Goal: Information Seeking & Learning: Learn about a topic

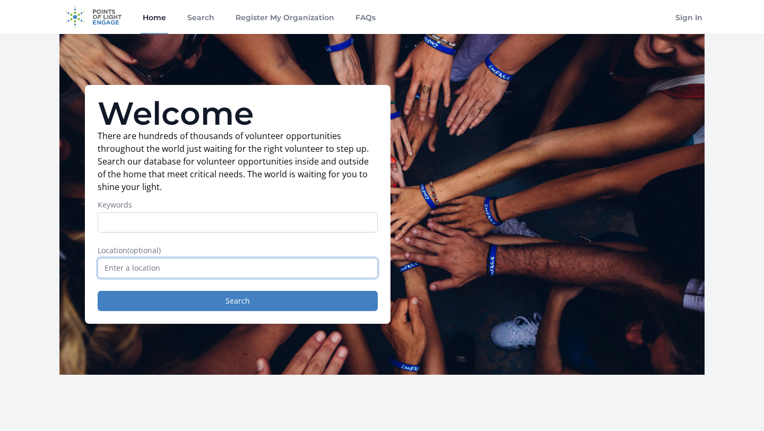
click at [148, 274] on input "text" at bounding box center [238, 268] width 280 height 20
type input "[GEOGRAPHIC_DATA], [GEOGRAPHIC_DATA], [GEOGRAPHIC_DATA]"
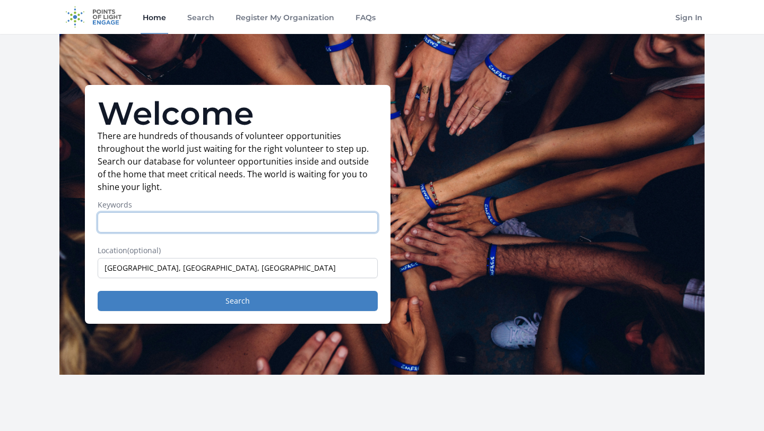
click at [162, 232] on input "Keywords" at bounding box center [238, 222] width 280 height 20
type input "fun"
click at [98, 291] on button "Search" at bounding box center [238, 301] width 280 height 20
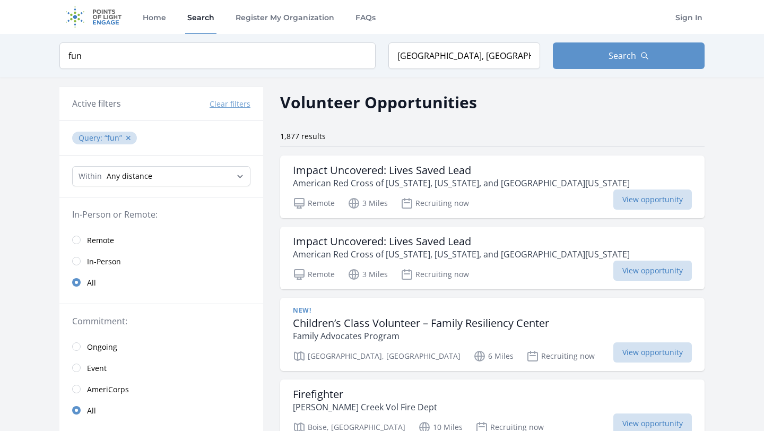
click at [86, 241] on link "Remote" at bounding box center [161, 239] width 204 height 21
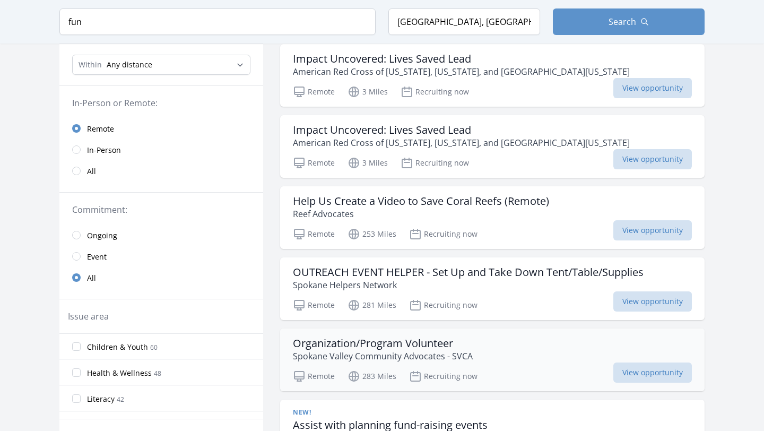
scroll to position [114, 0]
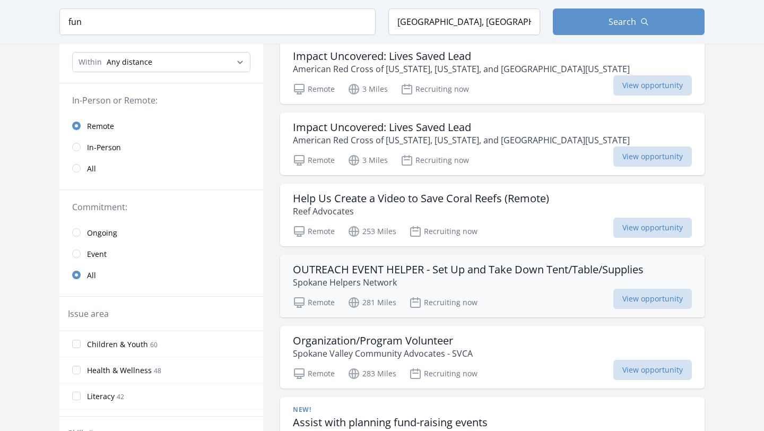
click at [328, 273] on h3 "OUTREACH EVENT HELPER - Set Up and Take Down Tent/Table/Supplies" at bounding box center [468, 269] width 351 height 13
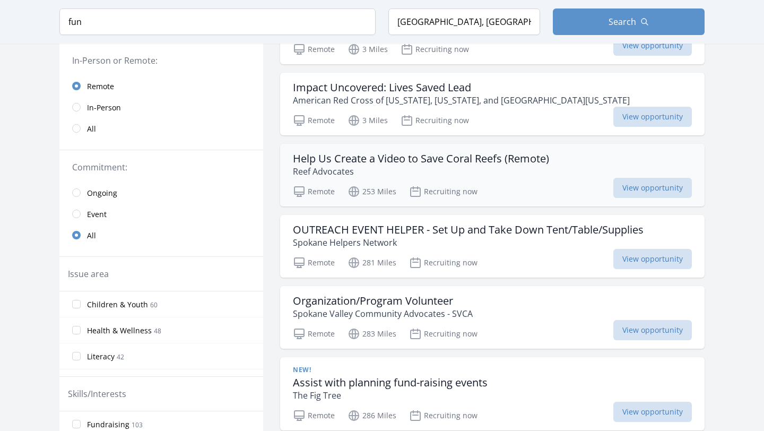
scroll to position [154, 0]
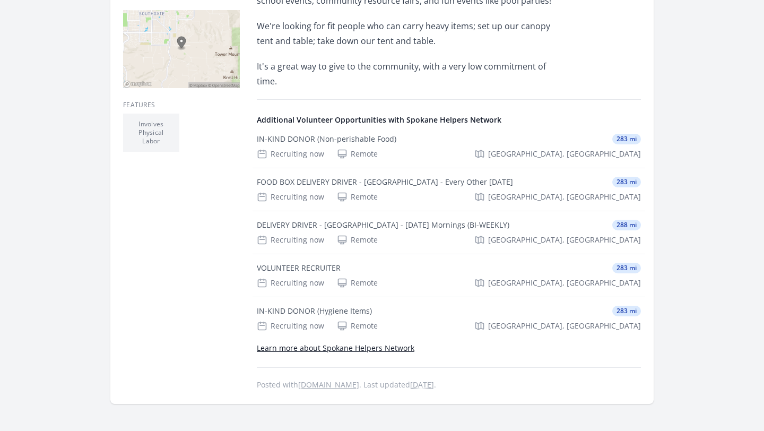
scroll to position [319, 0]
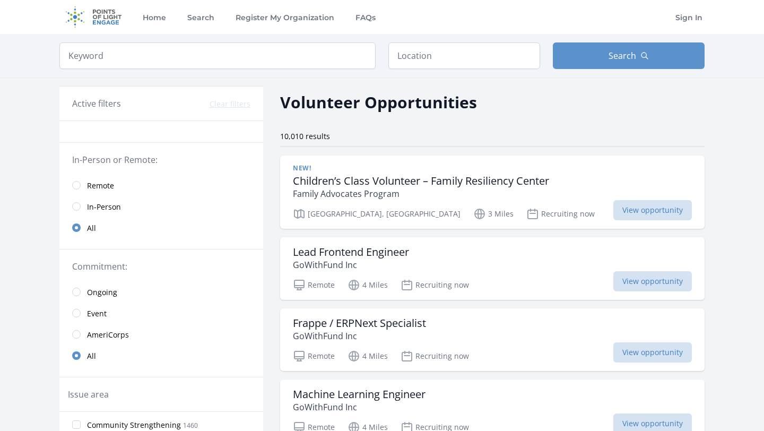
click at [97, 190] on span "Remote" at bounding box center [100, 185] width 27 height 11
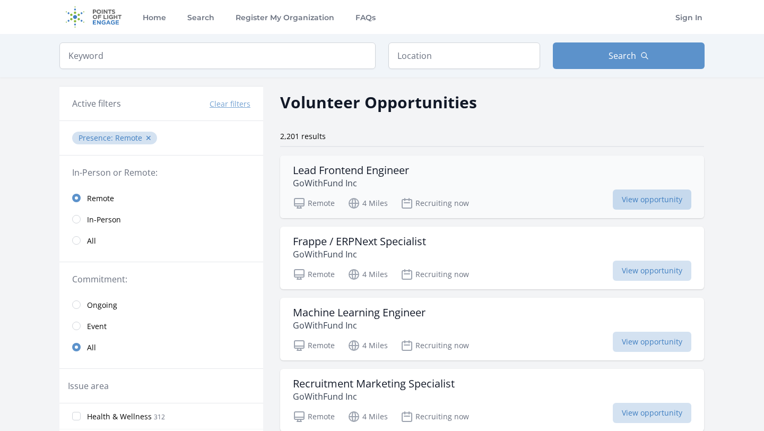
click at [624, 197] on span "View opportunity" at bounding box center [652, 199] width 78 height 20
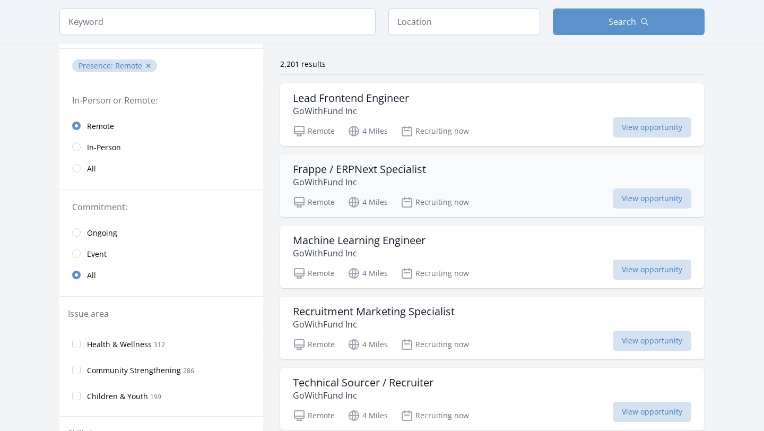
scroll to position [73, 0]
click at [631, 200] on span "View opportunity" at bounding box center [652, 197] width 78 height 20
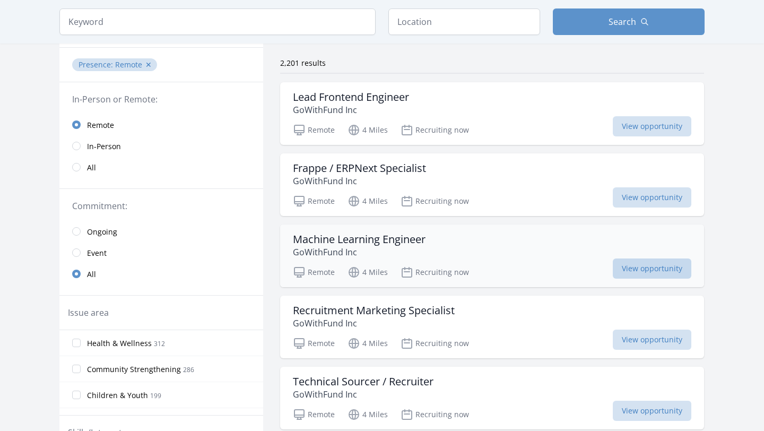
click at [640, 264] on span "View opportunity" at bounding box center [652, 268] width 78 height 20
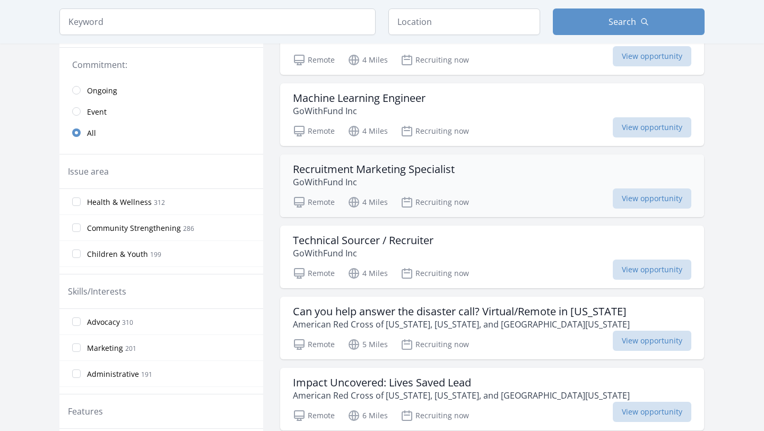
scroll to position [215, 0]
click at [620, 204] on span "View opportunity" at bounding box center [652, 198] width 78 height 20
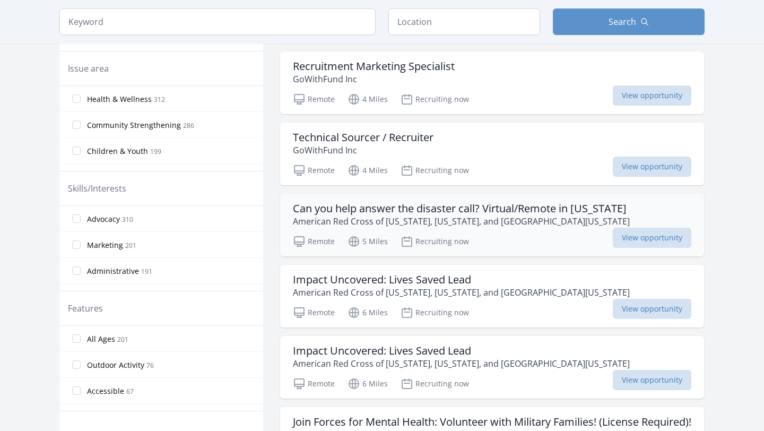
scroll to position [319, 0]
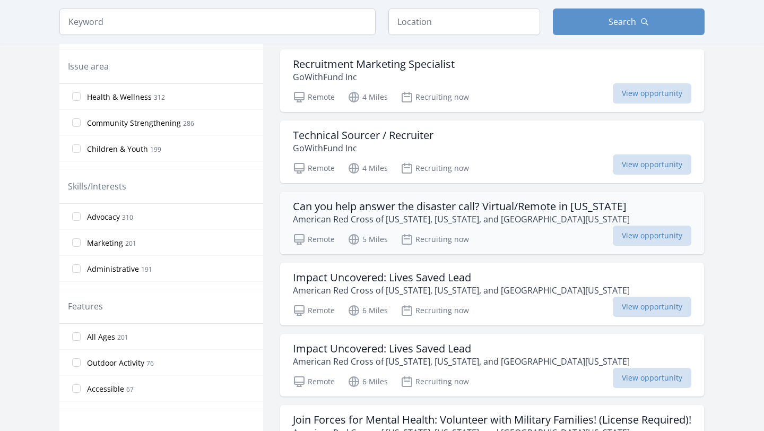
click at [480, 202] on h3 "Can you help answer the disaster call? Virtual/Remote in Idaho" at bounding box center [461, 206] width 337 height 13
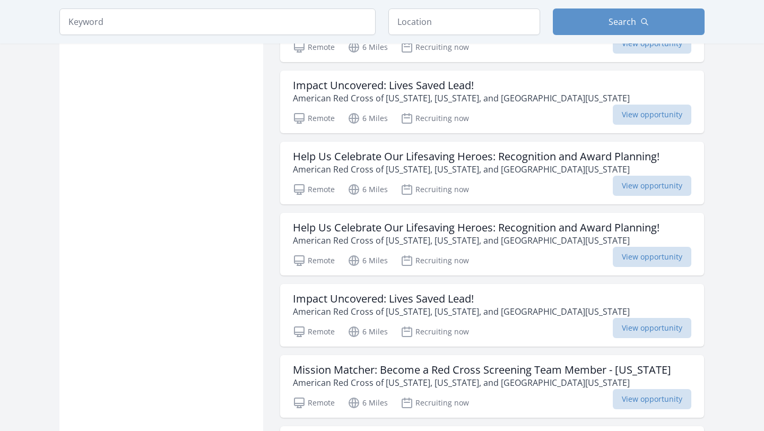
scroll to position [799, 0]
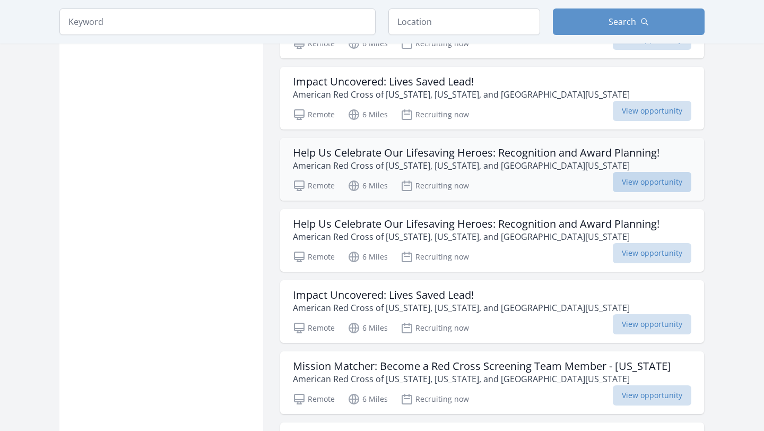
click at [635, 192] on span "View opportunity" at bounding box center [652, 182] width 78 height 20
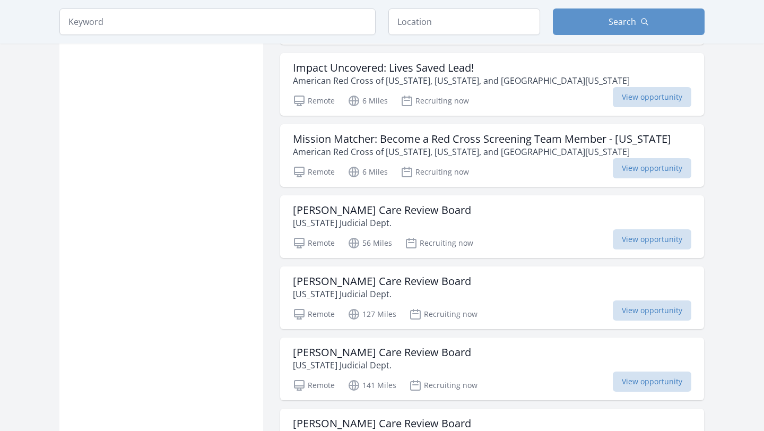
scroll to position [1027, 0]
click at [631, 249] on span "View opportunity" at bounding box center [652, 239] width 78 height 20
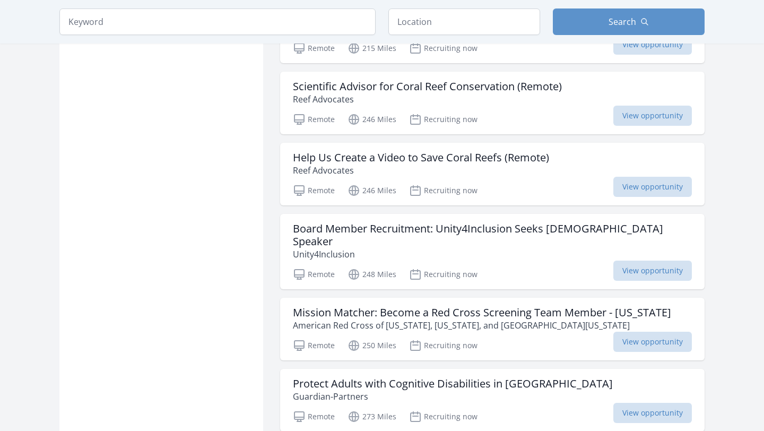
scroll to position [1790, 0]
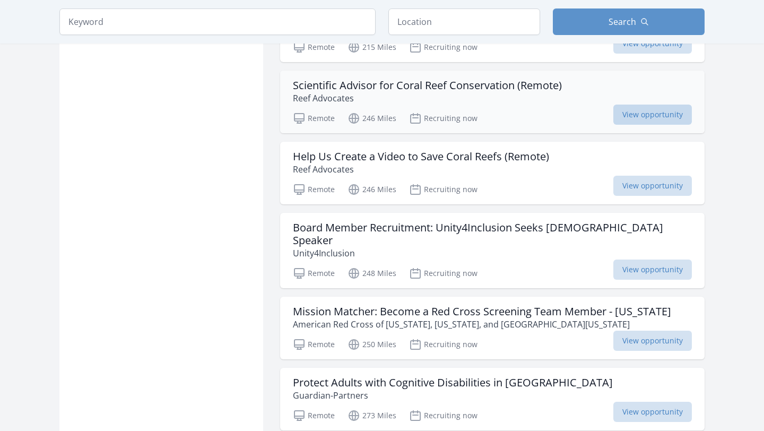
click at [638, 125] on span "View opportunity" at bounding box center [652, 114] width 78 height 20
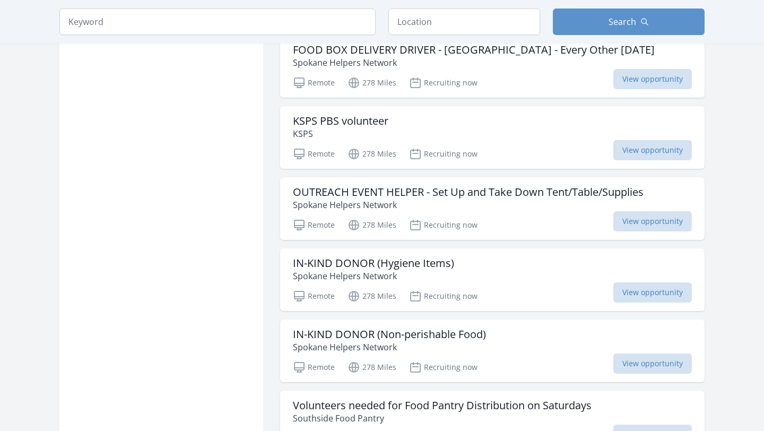
scroll to position [2267, 0]
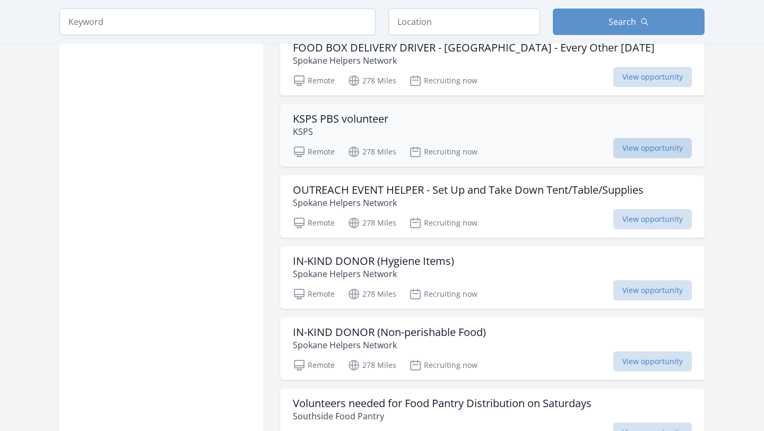
click at [628, 155] on span "View opportunity" at bounding box center [652, 148] width 78 height 20
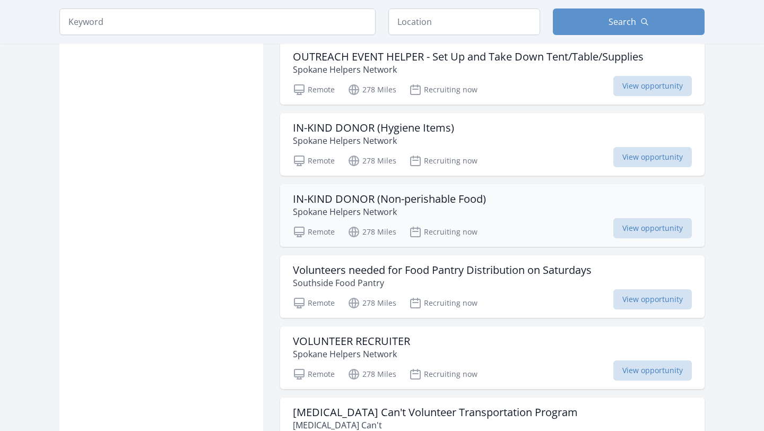
scroll to position [2420, 0]
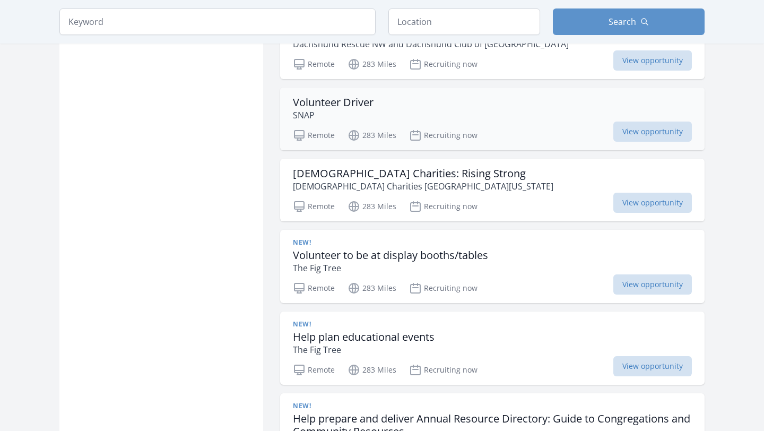
scroll to position [3513, 0]
click at [635, 210] on span "View opportunity" at bounding box center [652, 202] width 78 height 20
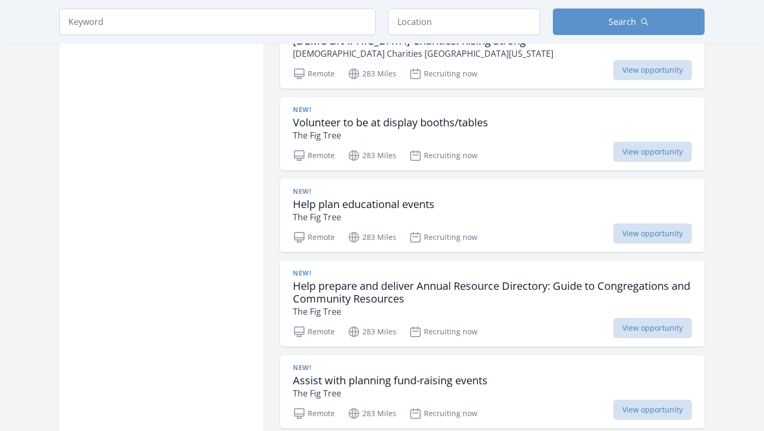
scroll to position [3652, 0]
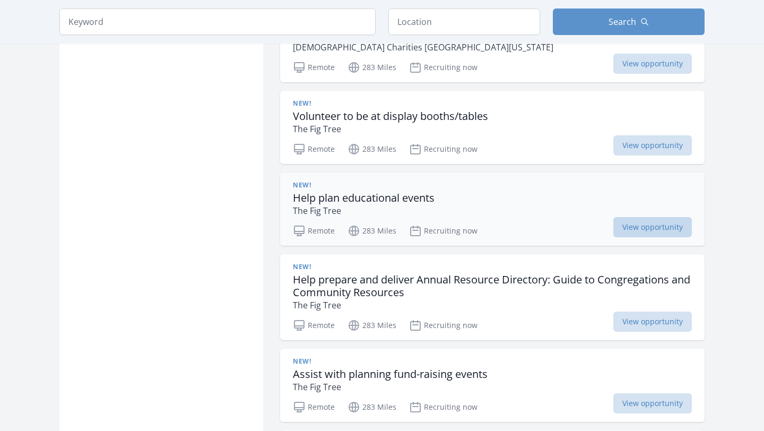
click at [633, 237] on span "View opportunity" at bounding box center [652, 227] width 78 height 20
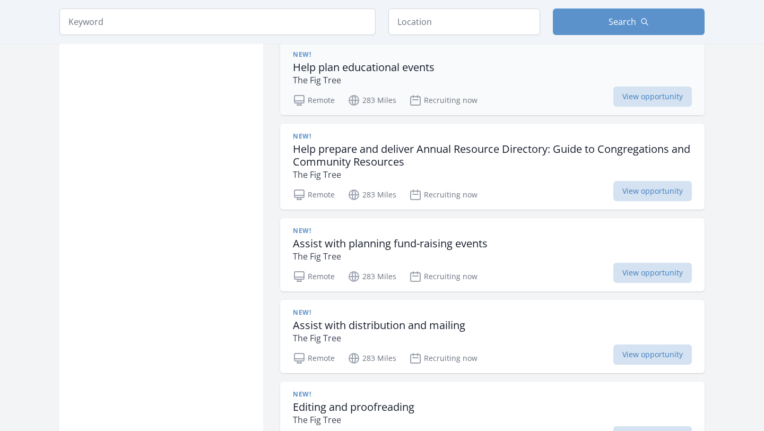
scroll to position [3783, 0]
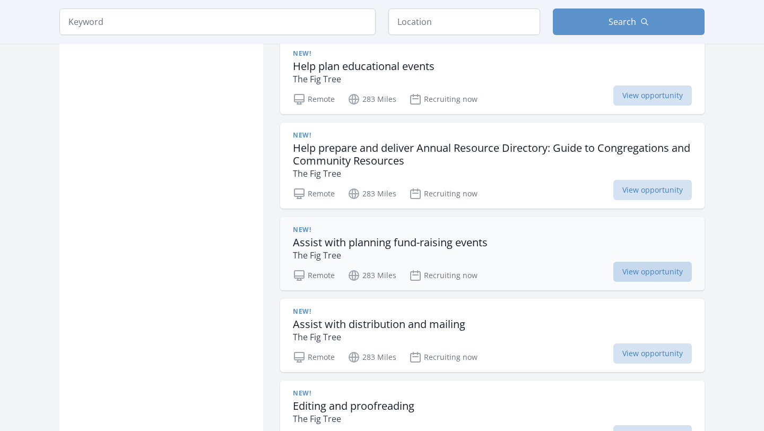
click at [633, 282] on span "View opportunity" at bounding box center [652, 271] width 78 height 20
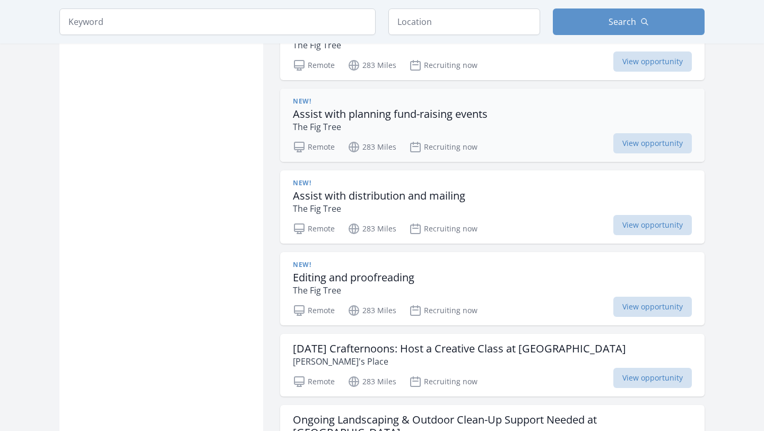
scroll to position [3912, 0]
click at [641, 316] on span "View opportunity" at bounding box center [652, 306] width 78 height 20
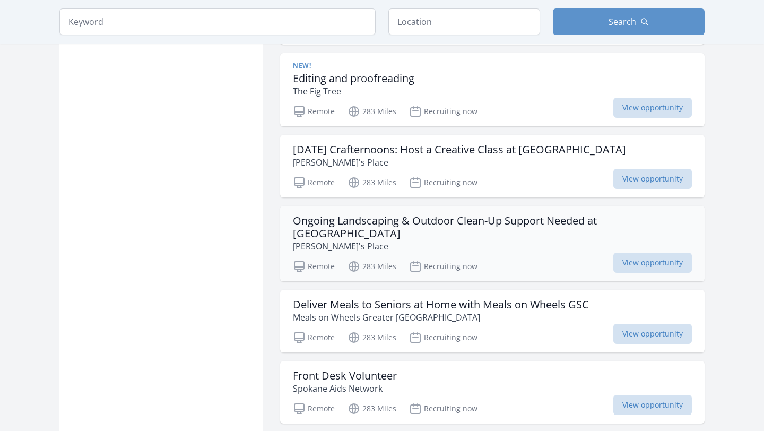
scroll to position [4119, 0]
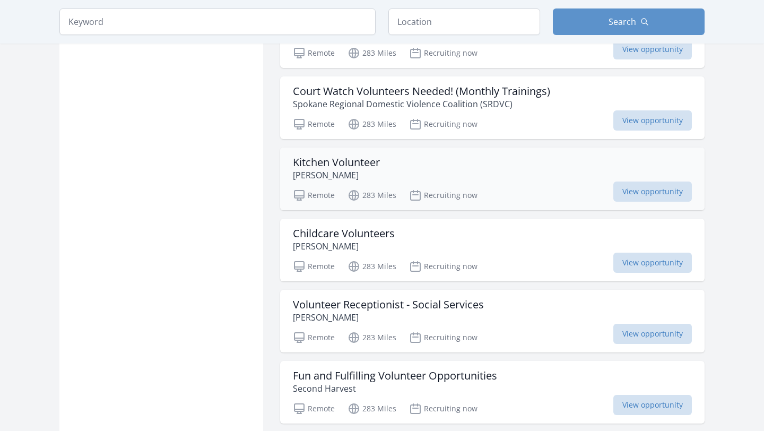
scroll to position [4751, 0]
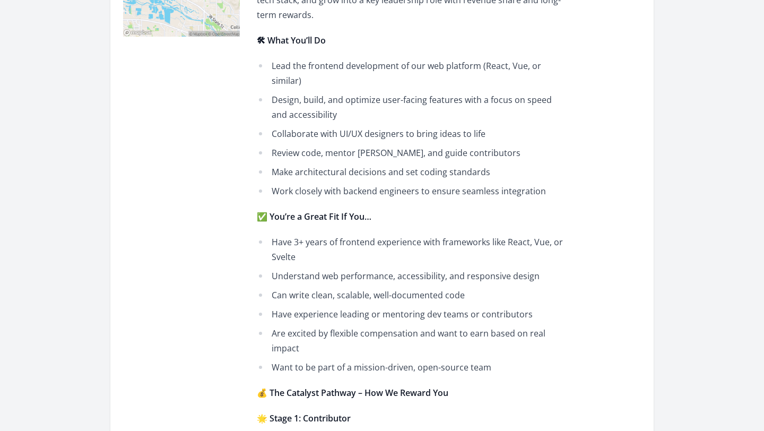
scroll to position [343, 0]
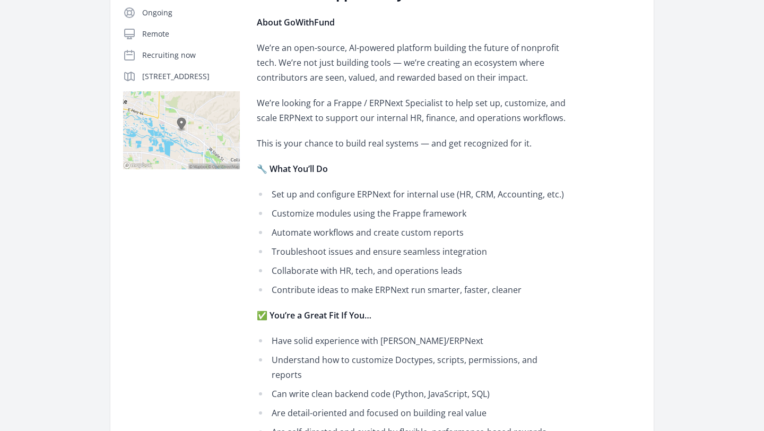
scroll to position [209, 0]
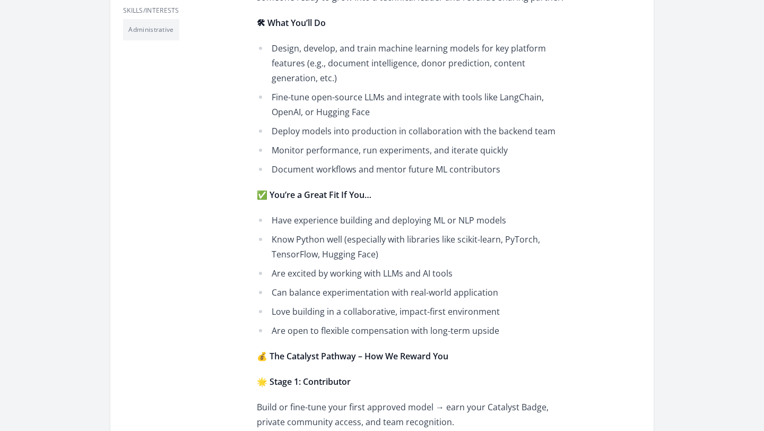
scroll to position [392, 0]
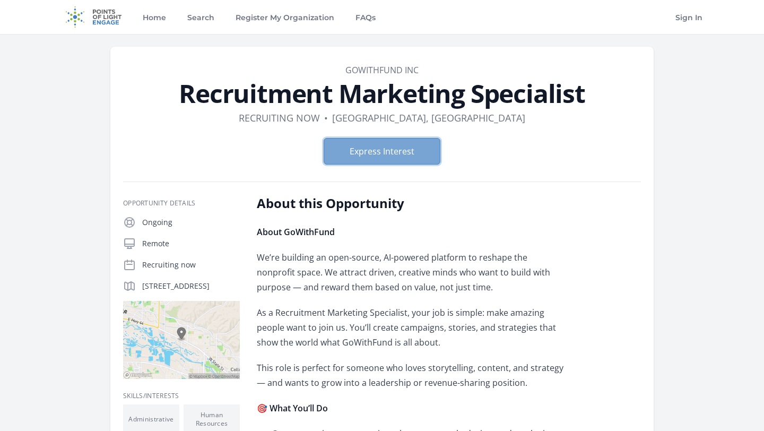
click at [381, 147] on button "Express Interest" at bounding box center [381, 151] width 117 height 27
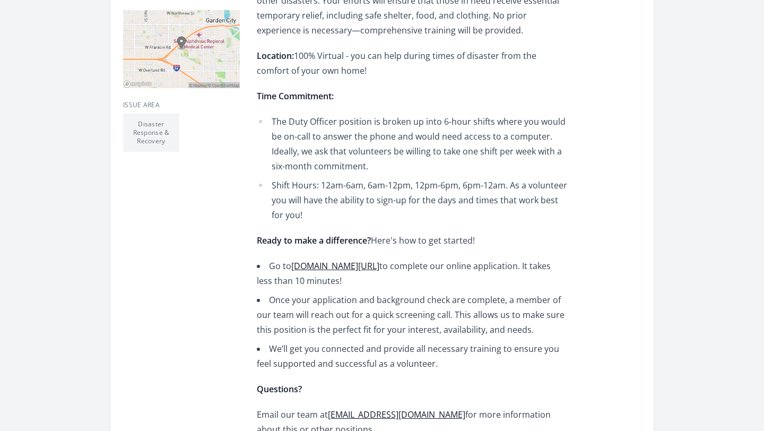
scroll to position [317, 0]
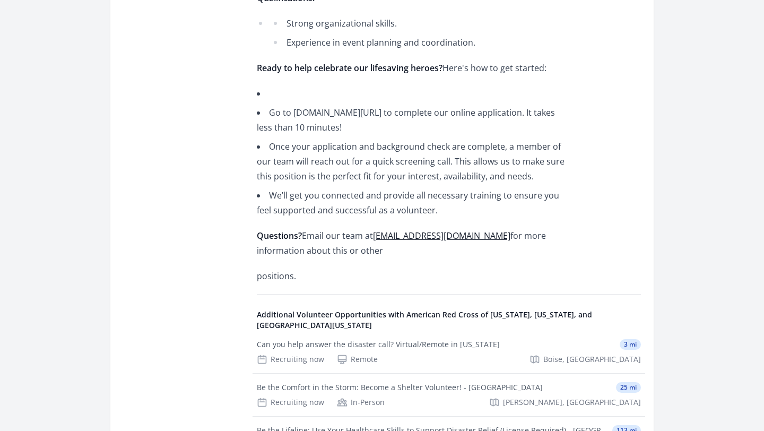
scroll to position [529, 0]
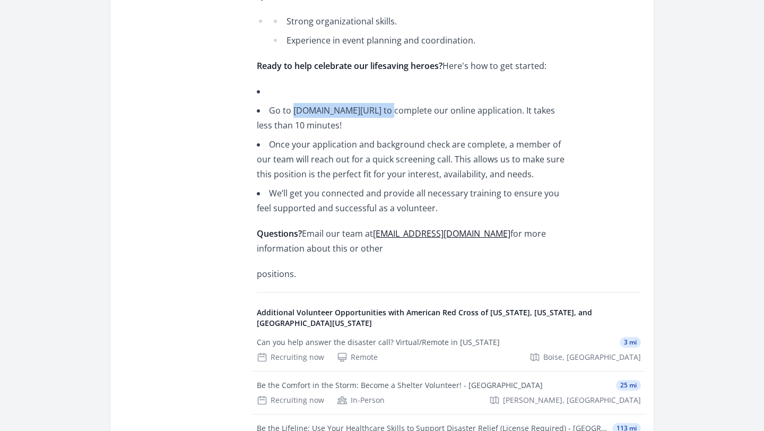
drag, startPoint x: 292, startPoint y: 109, endPoint x: 381, endPoint y: 109, distance: 89.6
click at [381, 109] on li "Go to [DOMAIN_NAME][URL] to complete our online application. It takes less than…" at bounding box center [412, 118] width 310 height 30
copy li "[DOMAIN_NAME][URL]"
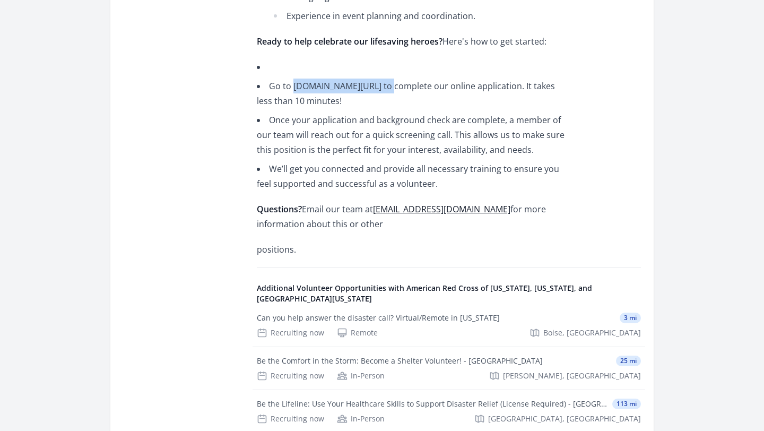
scroll to position [555, 0]
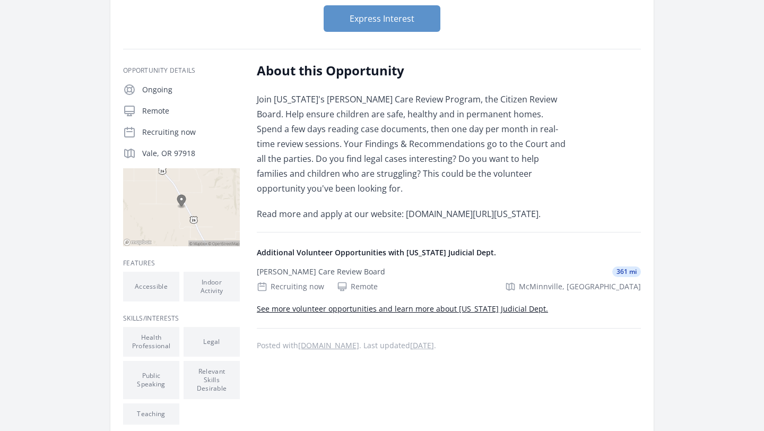
scroll to position [135, 0]
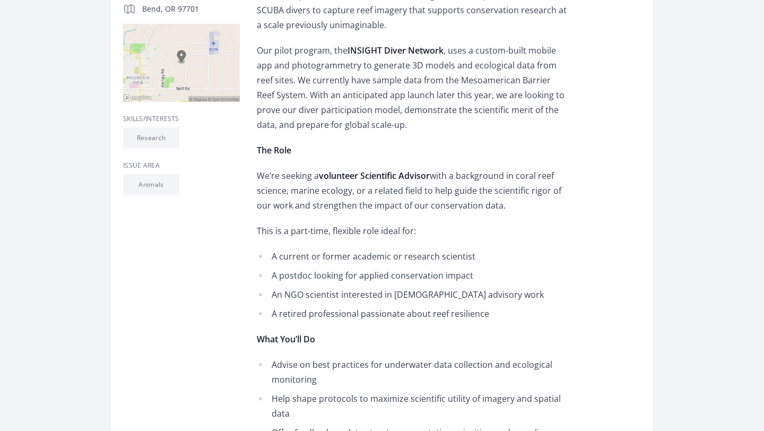
scroll to position [305, 0]
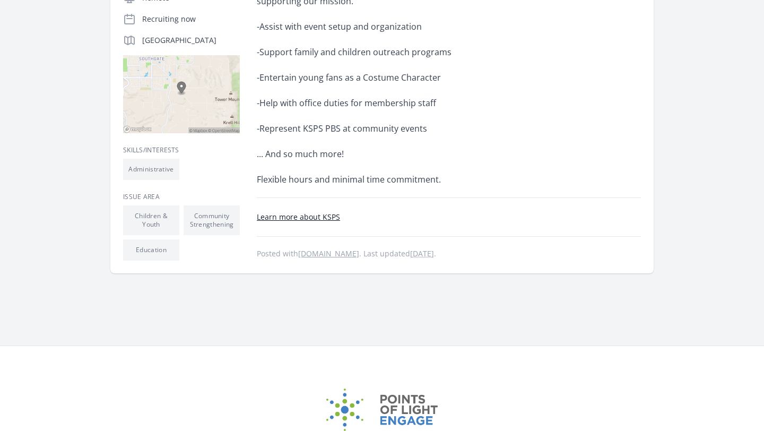
scroll to position [237, 0]
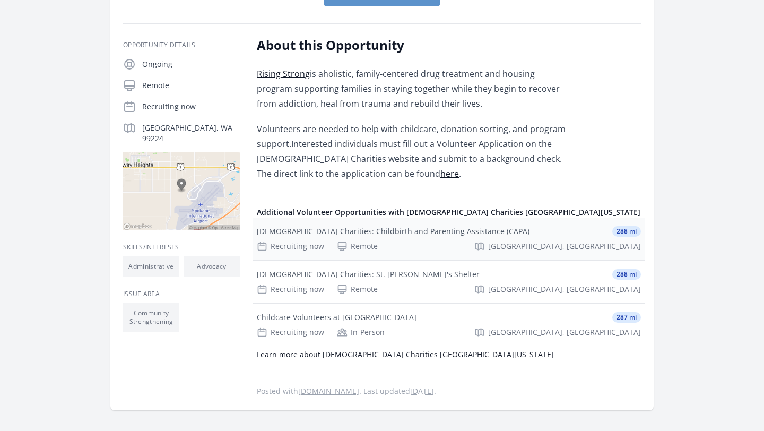
scroll to position [186, 0]
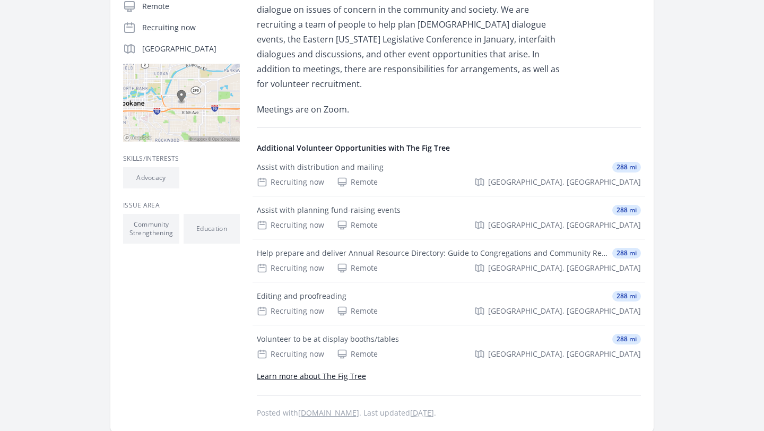
scroll to position [240, 0]
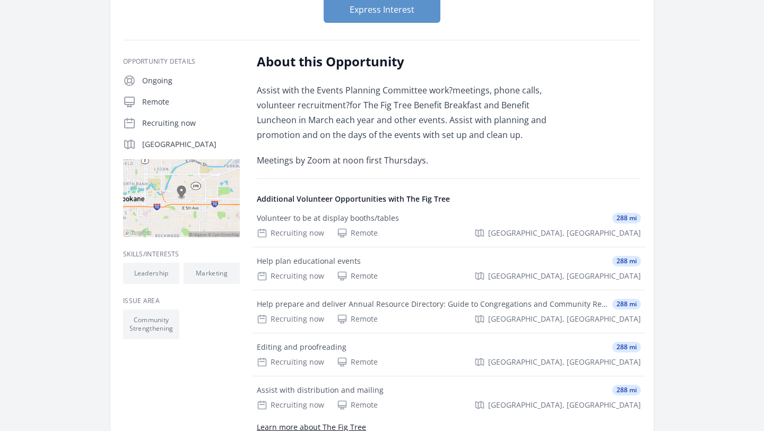
scroll to position [141, 0]
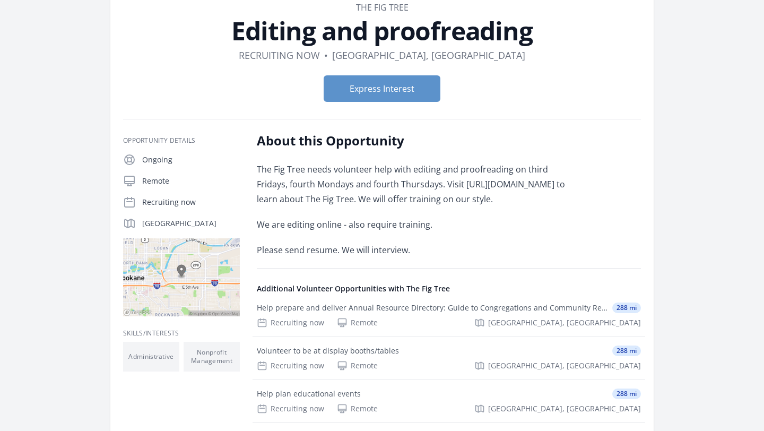
scroll to position [63, 0]
